Goal: Task Accomplishment & Management: Manage account settings

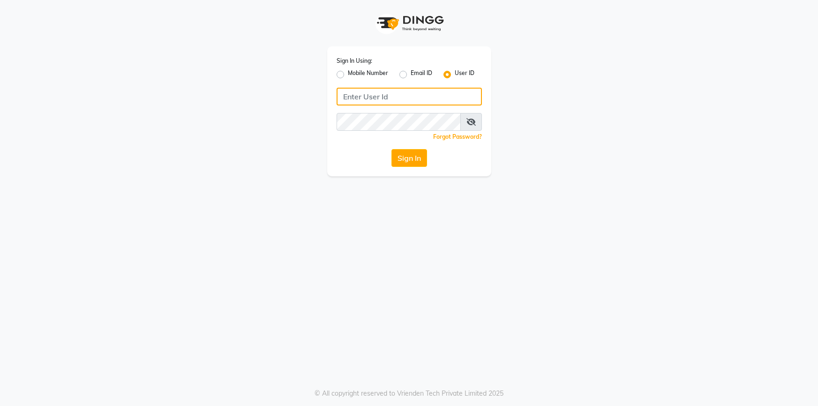
type input "Grapesthesalon"
click at [403, 159] on button "Sign In" at bounding box center [410, 158] width 36 height 18
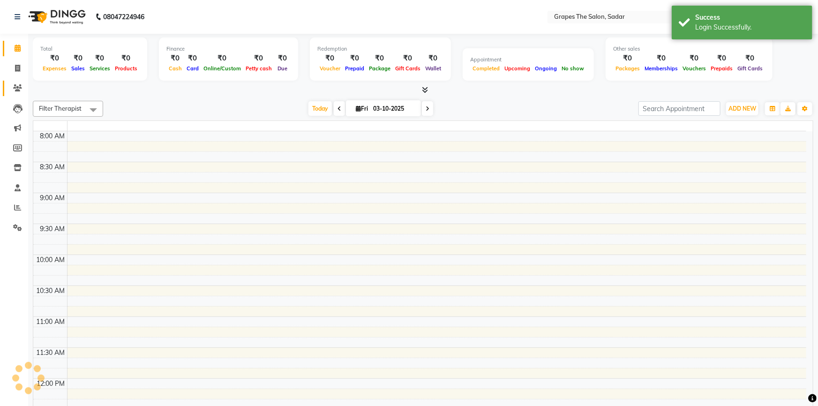
select select "en"
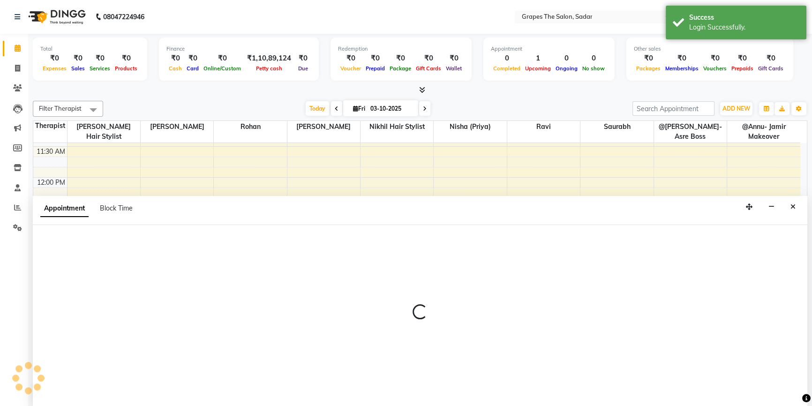
scroll to position [213, 0]
select select "4007"
select select "tentative"
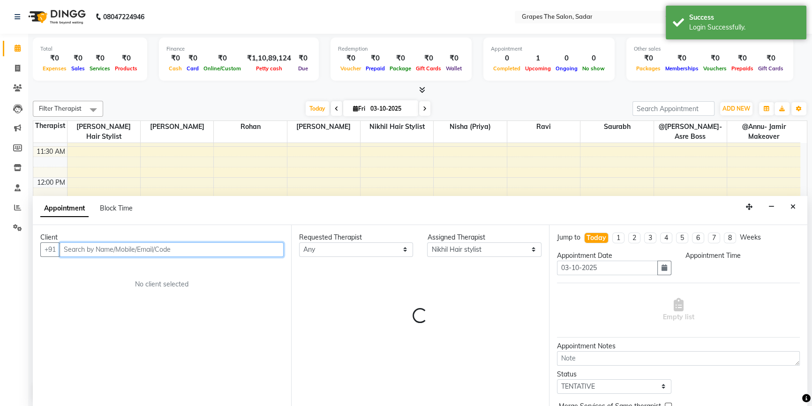
select select "855"
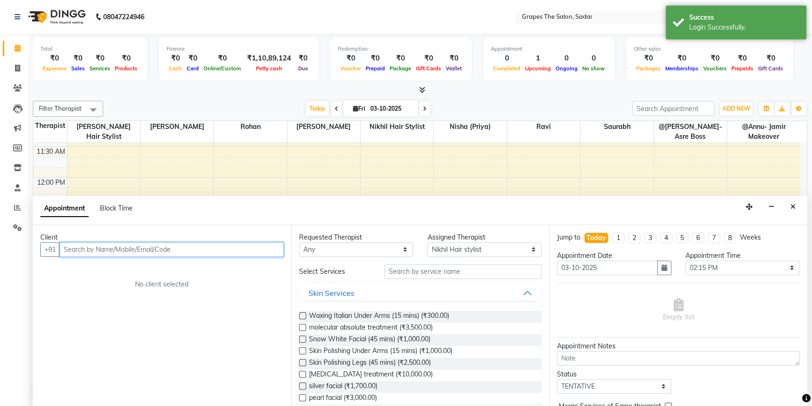
scroll to position [0, 0]
click at [111, 246] on input "text" at bounding box center [172, 249] width 224 height 15
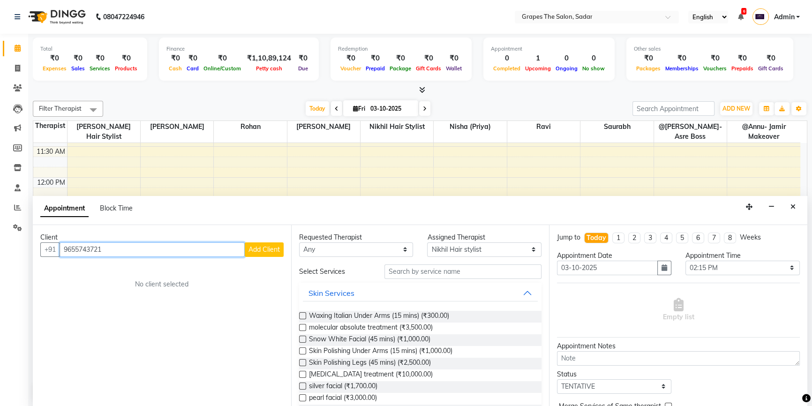
type input "9655743721"
click at [253, 250] on span "Add Client" at bounding box center [264, 249] width 31 height 8
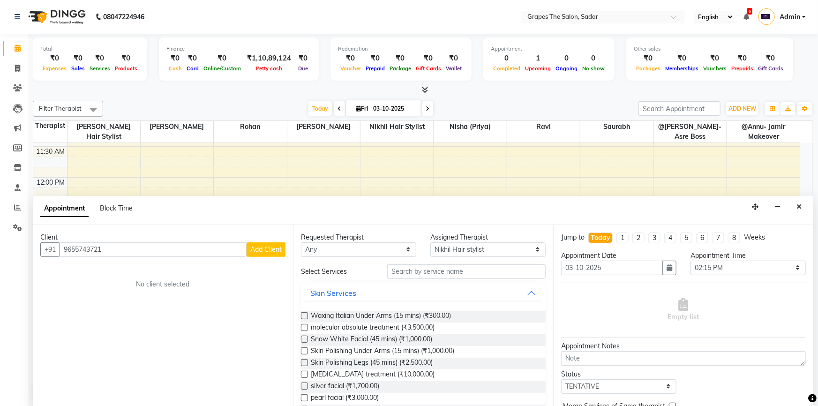
select select "22"
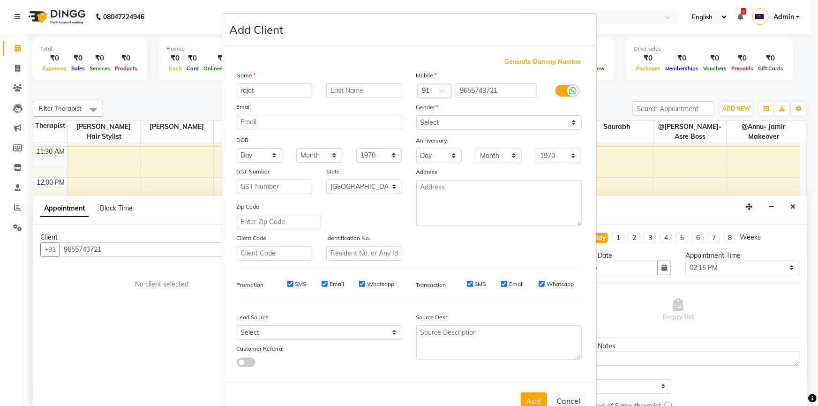
type input "rajat"
click at [448, 120] on select "Select [DEMOGRAPHIC_DATA] [DEMOGRAPHIC_DATA] Other Prefer Not To Say" at bounding box center [499, 122] width 166 height 15
select select "[DEMOGRAPHIC_DATA]"
click at [416, 115] on select "Select [DEMOGRAPHIC_DATA] [DEMOGRAPHIC_DATA] Other Prefer Not To Say" at bounding box center [499, 122] width 166 height 15
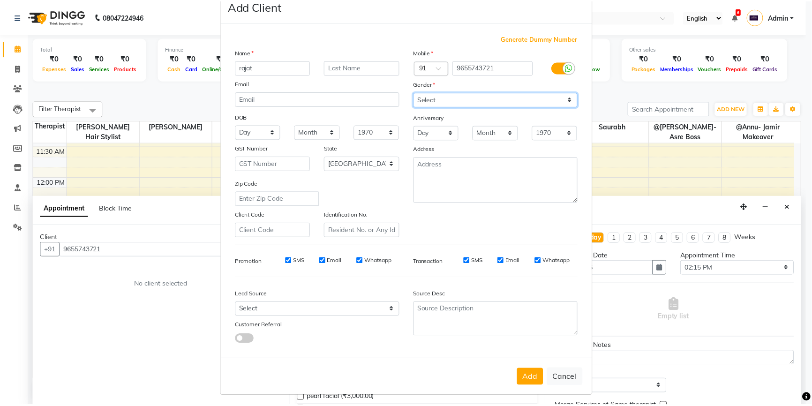
scroll to position [29, 0]
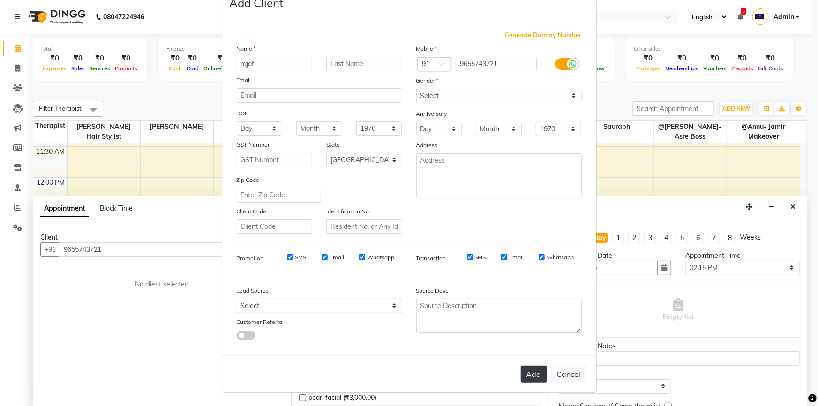
click at [530, 370] on button "Add" at bounding box center [534, 374] width 26 height 17
select select
select select "null"
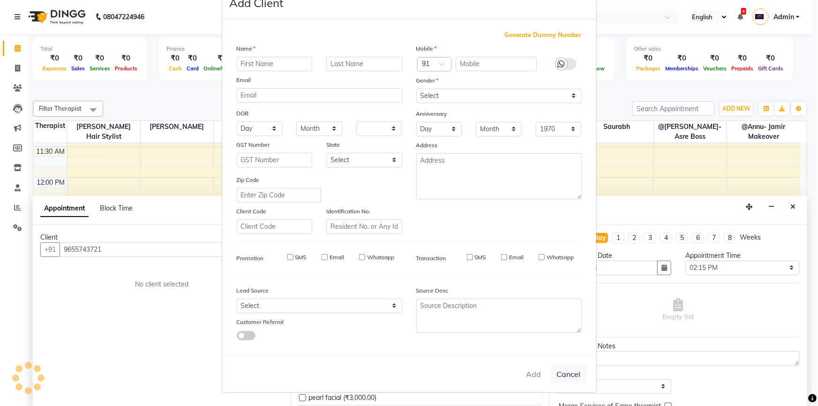
select select
checkbox input "false"
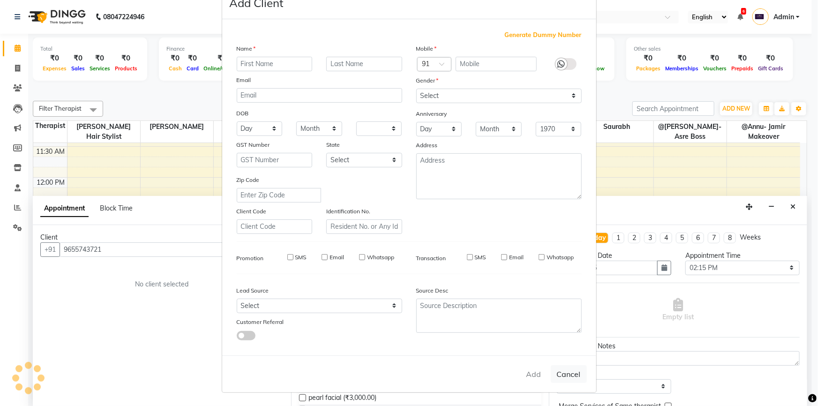
checkbox input "false"
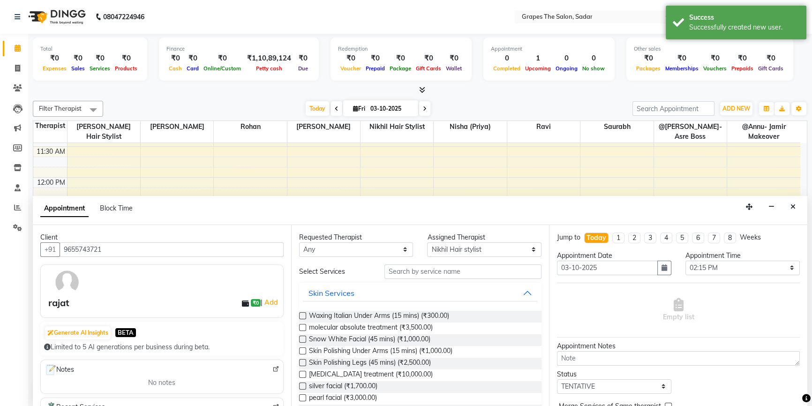
scroll to position [298, 0]
click at [398, 267] on input "text" at bounding box center [463, 271] width 157 height 15
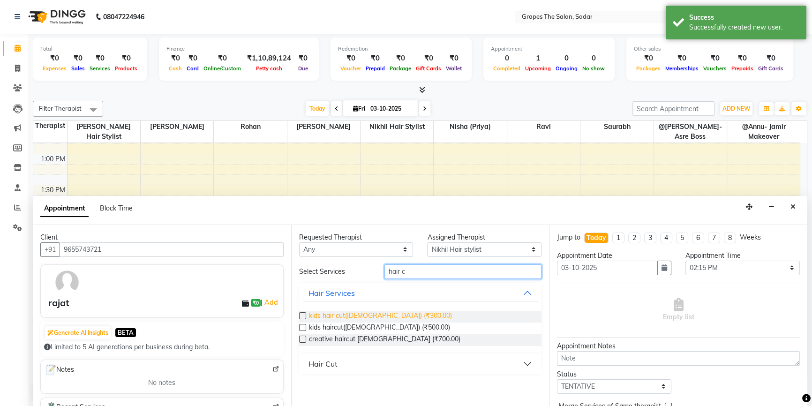
type input "hair c"
click at [370, 316] on span "kids hair cut([DEMOGRAPHIC_DATA]) (₹300.00)" at bounding box center [380, 317] width 143 height 12
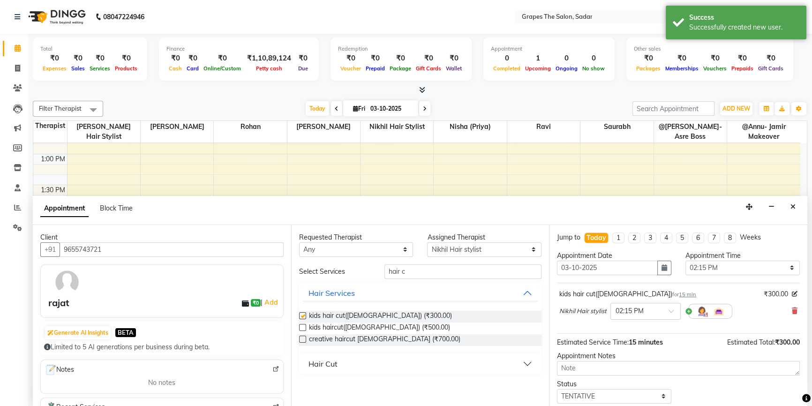
checkbox input "false"
click at [460, 269] on input "hair c" at bounding box center [463, 271] width 157 height 15
type input "h"
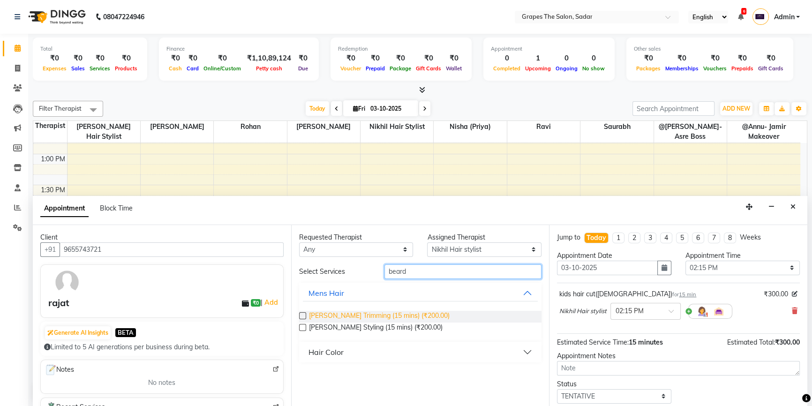
type input "beard"
click at [366, 315] on span "[PERSON_NAME] Trimming (15 mins) (₹200.00)" at bounding box center [379, 317] width 141 height 12
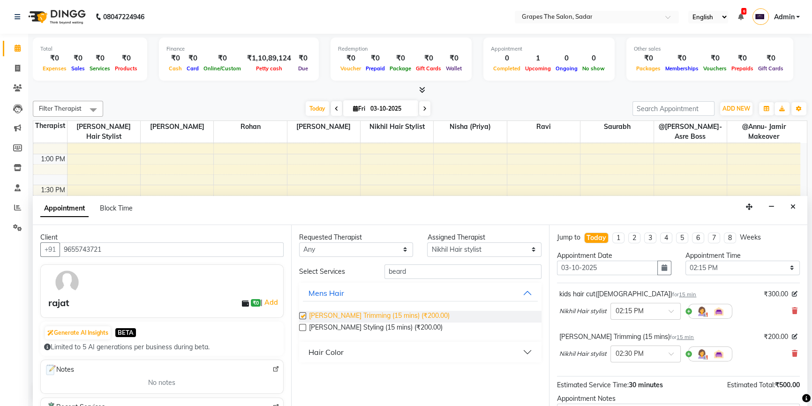
checkbox input "false"
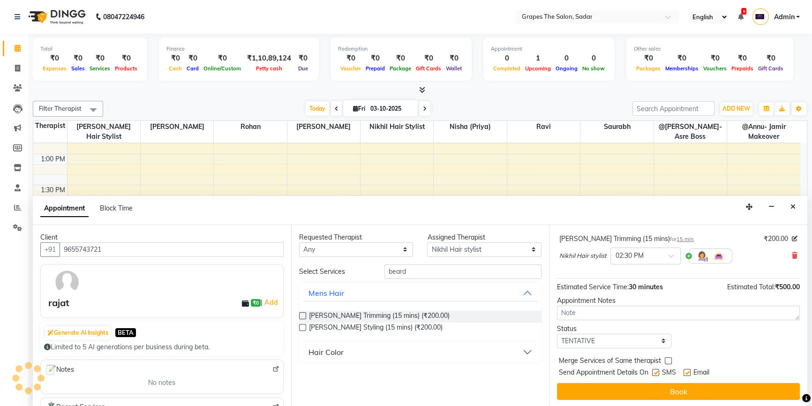
click at [686, 373] on label at bounding box center [687, 372] width 7 height 7
click at [686, 373] on input "checkbox" at bounding box center [687, 373] width 6 height 6
checkbox input "false"
click at [656, 373] on label at bounding box center [655, 372] width 7 height 7
click at [656, 373] on input "checkbox" at bounding box center [655, 373] width 6 height 6
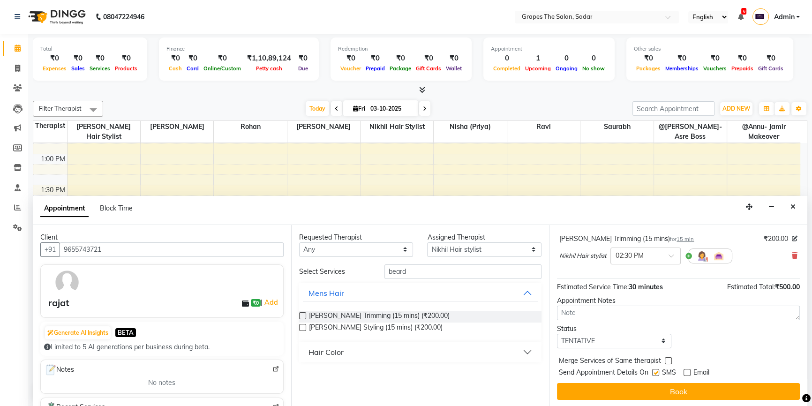
checkbox input "false"
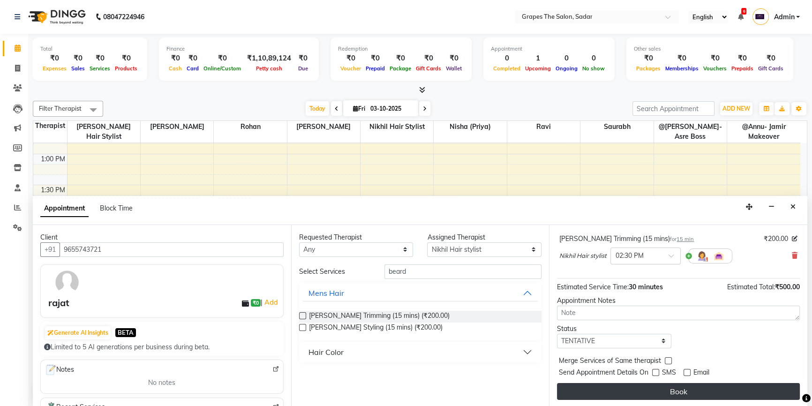
click at [657, 386] on button "Book" at bounding box center [678, 391] width 243 height 17
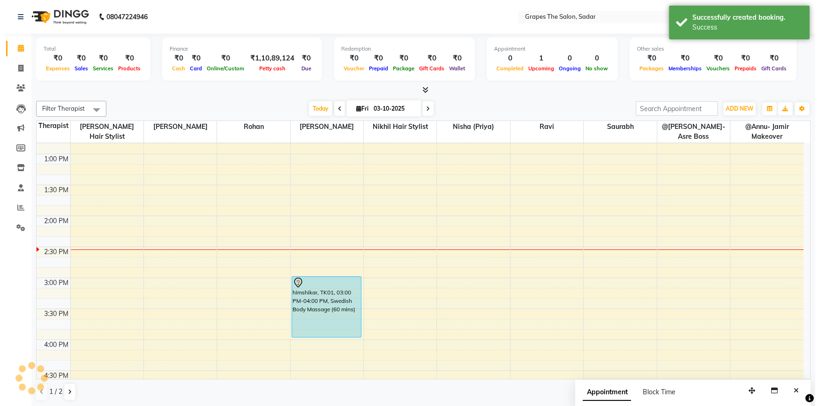
scroll to position [0, 0]
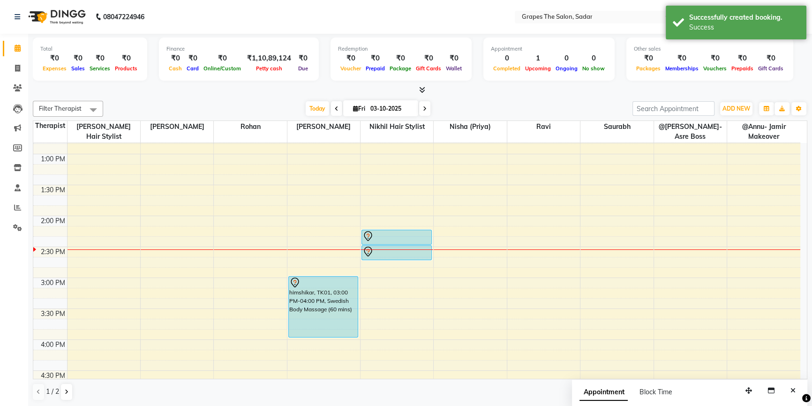
click at [399, 258] on div at bounding box center [396, 260] width 69 height 4
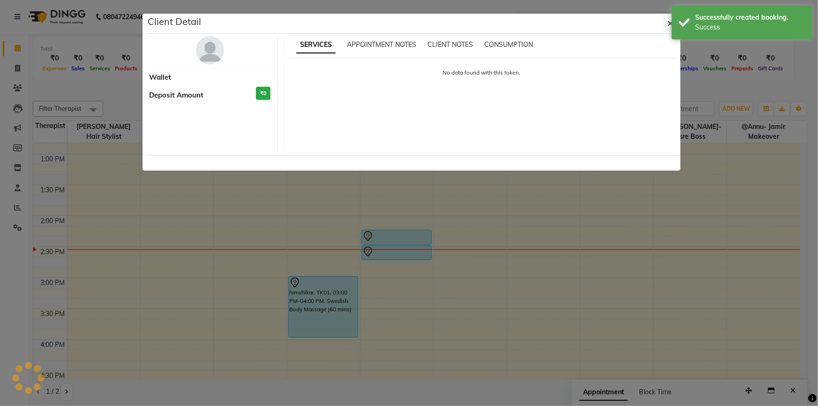
select select "7"
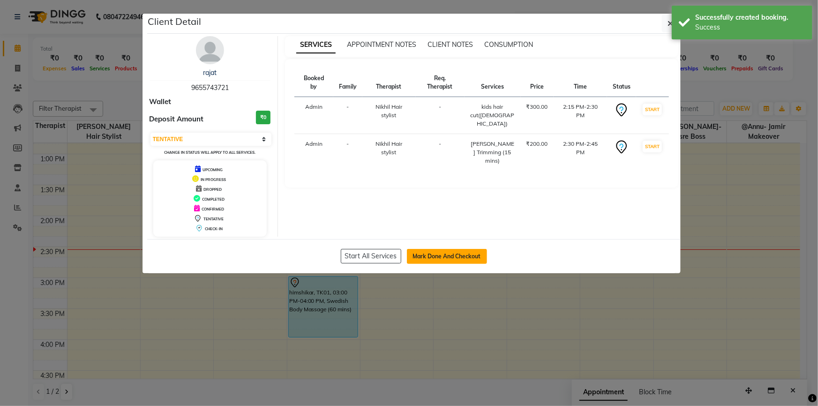
click at [431, 258] on button "Mark Done And Checkout" at bounding box center [447, 256] width 80 height 15
select select "service"
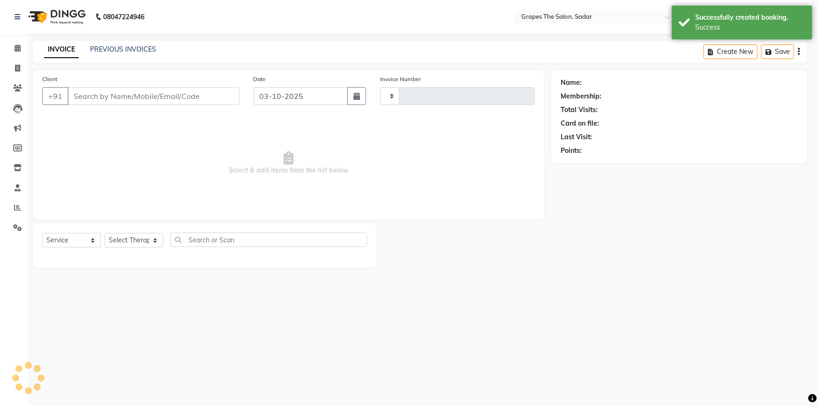
type input "1751"
select select "55"
type input "9655743721"
select select "4007"
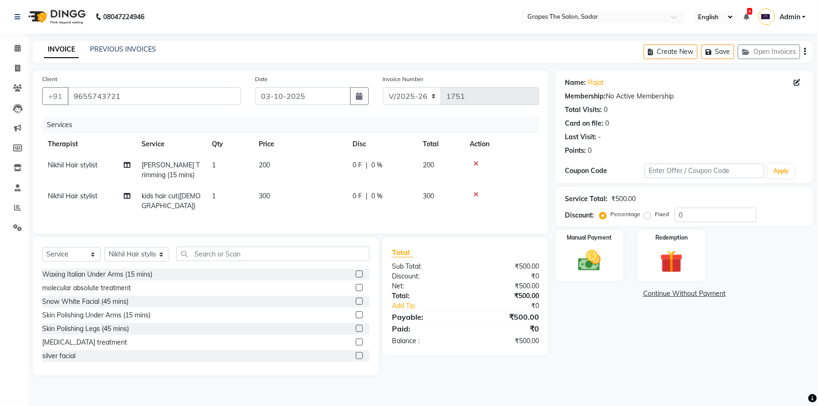
click at [81, 169] on span "Nikhil Hair stylist" at bounding box center [73, 165] width 50 height 8
select select "4007"
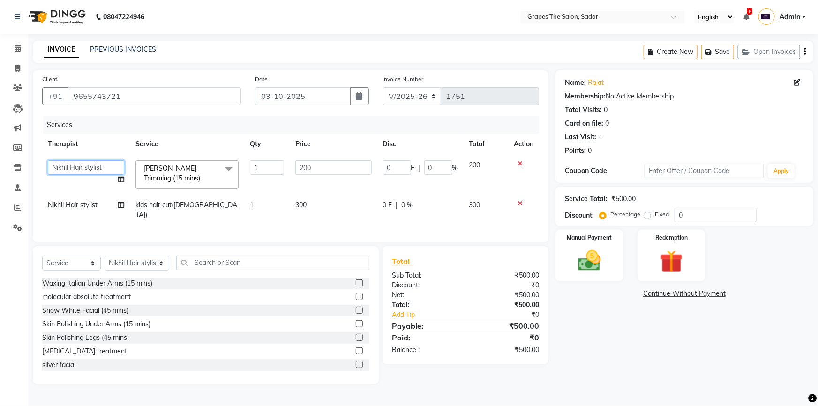
click at [90, 167] on select "@Annu- jamir makeover [PERSON_NAME] @[PERSON_NAME]-Asre Boss [PERSON_NAME] Nikh…" at bounding box center [86, 167] width 76 height 15
select select "58908"
click at [584, 253] on img at bounding box center [590, 260] width 38 height 27
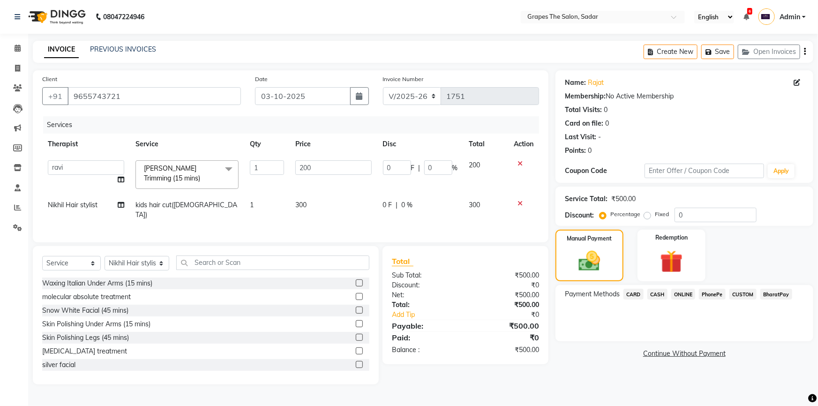
click at [586, 366] on div "Name: [PERSON_NAME] Membership: No Active Membership Total Visits: 0 Card on fi…" at bounding box center [688, 227] width 265 height 314
click at [247, 188] on td "1" at bounding box center [266, 175] width 45 height 40
click at [656, 294] on span "CASH" at bounding box center [658, 294] width 20 height 11
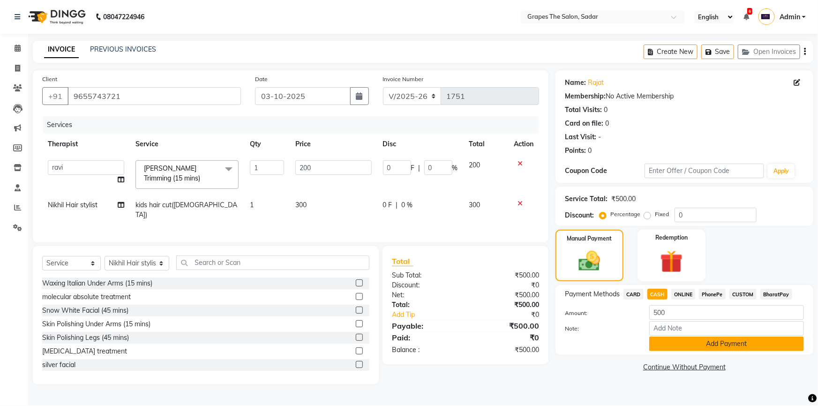
click at [694, 341] on button "Add Payment" at bounding box center [726, 344] width 155 height 15
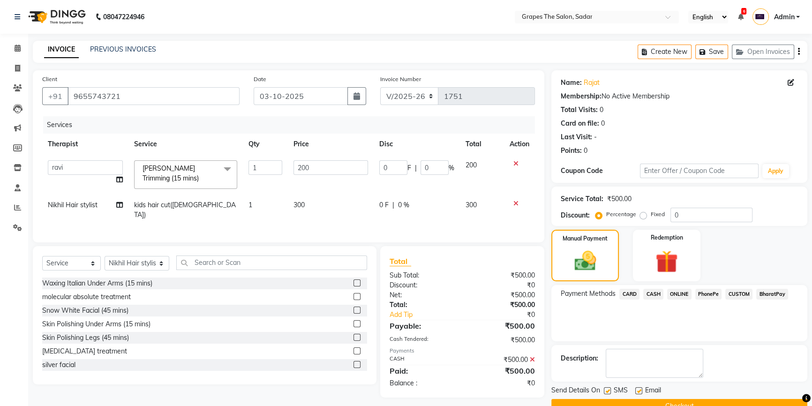
click at [641, 391] on label at bounding box center [638, 390] width 7 height 7
click at [641, 391] on input "checkbox" at bounding box center [638, 391] width 6 height 6
checkbox input "false"
click at [610, 389] on label at bounding box center [607, 390] width 7 height 7
click at [610, 389] on input "checkbox" at bounding box center [607, 391] width 6 height 6
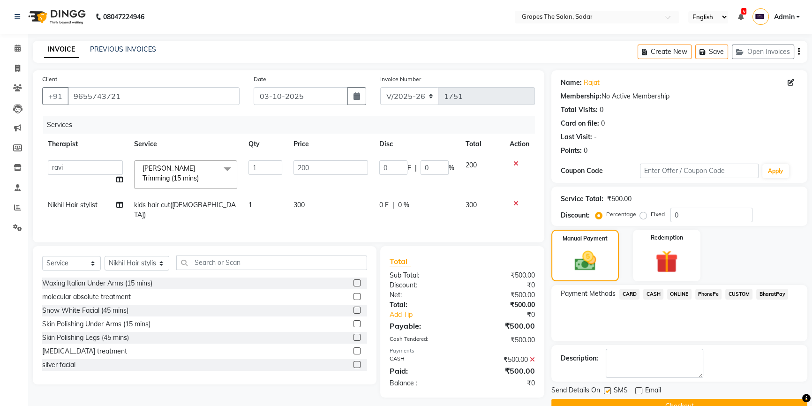
checkbox input "false"
click at [610, 401] on button "Checkout" at bounding box center [679, 406] width 256 height 15
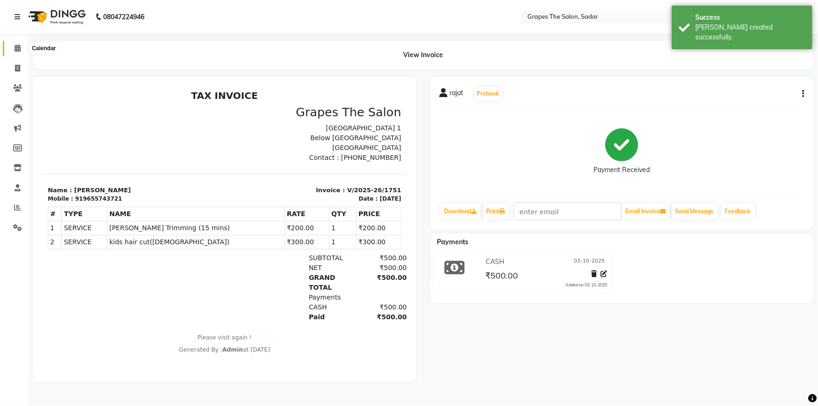
click at [19, 47] on icon at bounding box center [18, 48] width 6 height 7
